Goal: Task Accomplishment & Management: Manage account settings

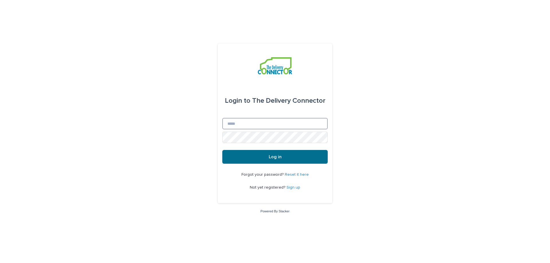
type input "**********"
click at [275, 156] on span "Log in" at bounding box center [275, 157] width 13 height 5
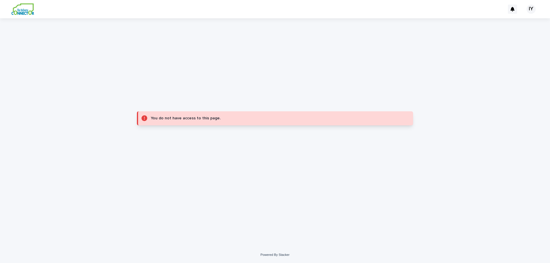
click at [143, 118] on icon at bounding box center [145, 118] width 6 height 6
click at [247, 122] on div "You do not have access to this page." at bounding box center [276, 118] width 251 height 7
